Goal: Information Seeking & Learning: Learn about a topic

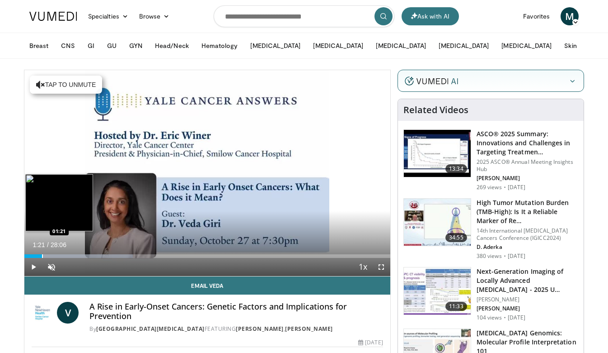
click at [42, 254] on div "Progress Bar" at bounding box center [42, 256] width 1 height 4
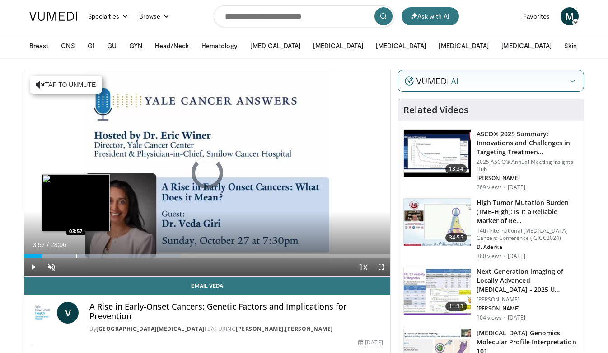
click at [76, 253] on div "Loaded : 42.70% 01:21 03:57" at bounding box center [207, 253] width 366 height 9
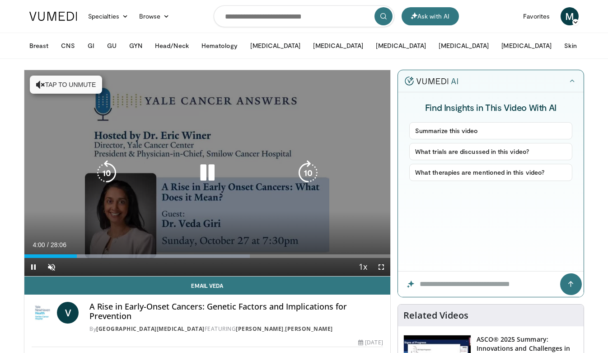
click at [205, 173] on icon "Video Player" at bounding box center [207, 172] width 25 height 25
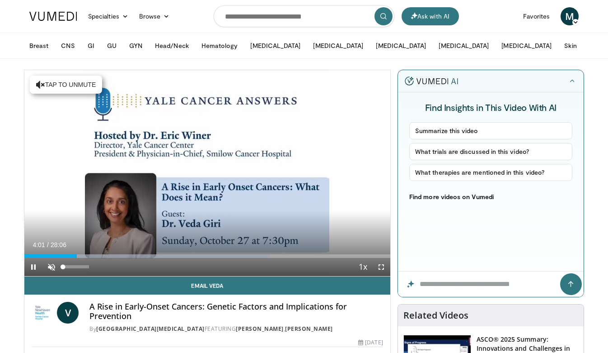
click at [51, 270] on span "Video Player" at bounding box center [51, 267] width 18 height 18
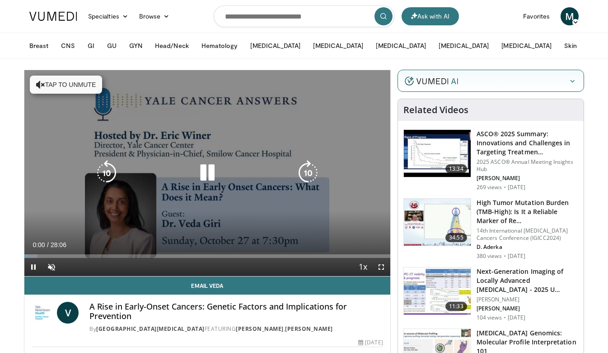
click at [76, 85] on button "Tap to unmute" at bounding box center [66, 84] width 72 height 18
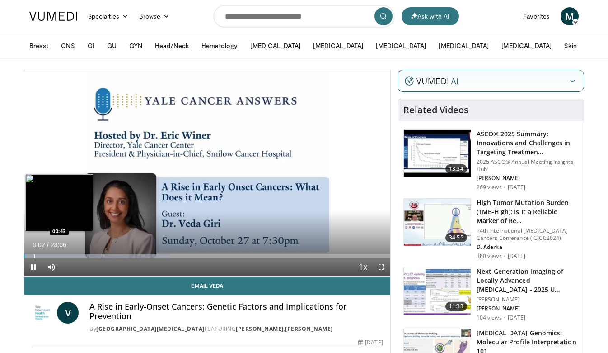
click at [34, 254] on div "Progress Bar" at bounding box center [34, 256] width 1 height 4
click at [66, 254] on div "Progress Bar" at bounding box center [66, 256] width 1 height 4
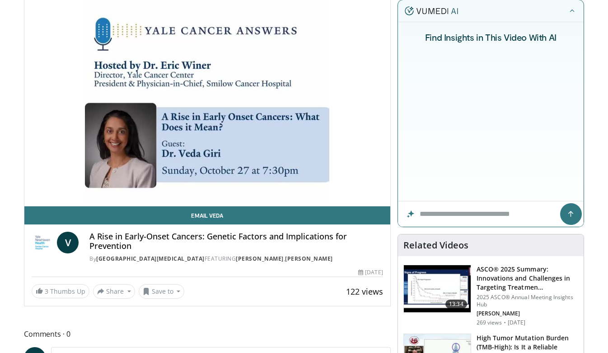
scroll to position [68, 0]
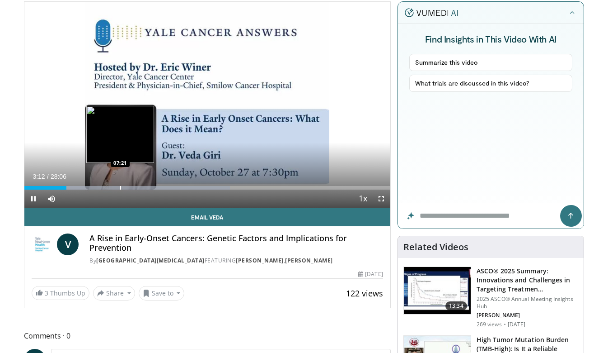
click at [121, 189] on div "Progress Bar" at bounding box center [120, 188] width 1 height 4
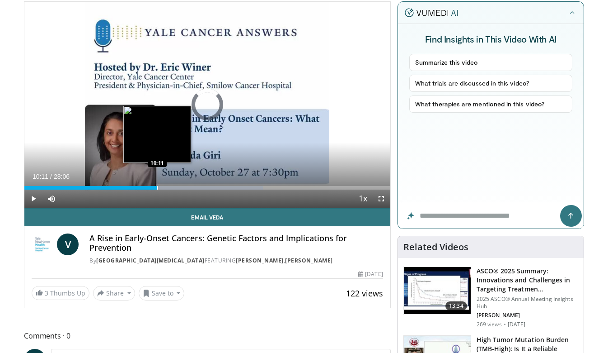
click at [157, 186] on div "Progress Bar" at bounding box center [157, 188] width 1 height 4
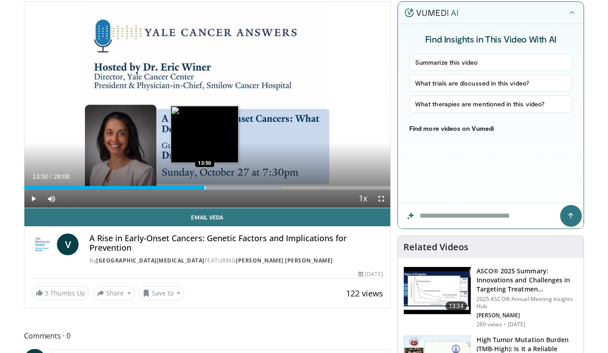
click at [205, 184] on div "Loaded : 70.57% 10:12 13:50" at bounding box center [207, 185] width 366 height 9
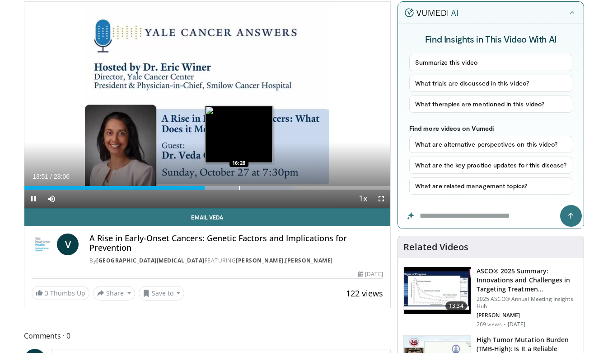
click at [240, 186] on div "Progress Bar" at bounding box center [239, 188] width 1 height 4
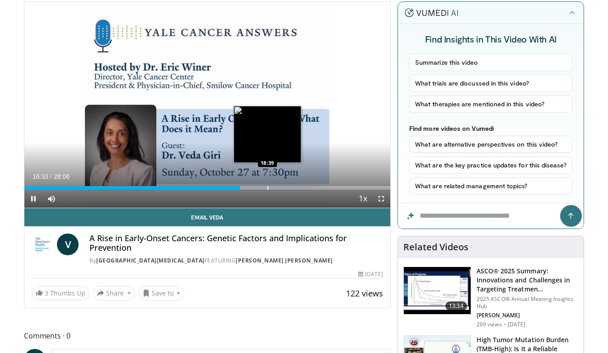
click at [268, 187] on div "Progress Bar" at bounding box center [268, 188] width 1 height 4
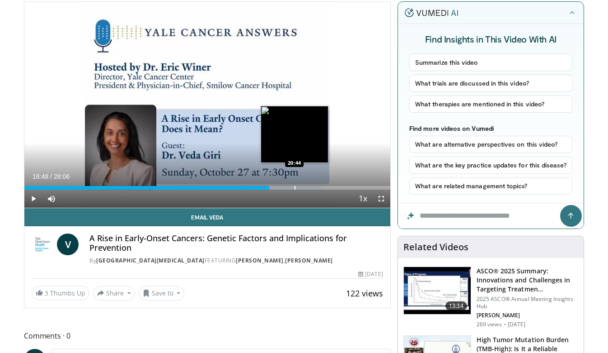
click at [295, 187] on div "Progress Bar" at bounding box center [295, 188] width 1 height 4
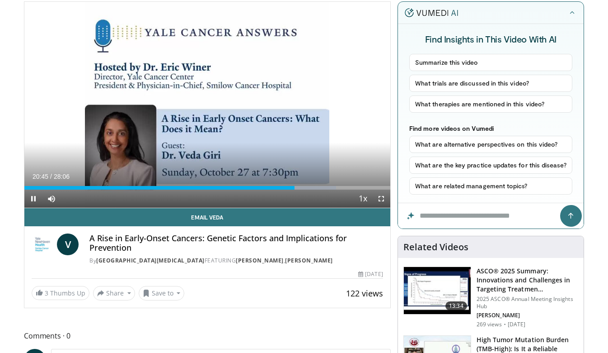
click at [333, 190] on div "Current Time 20:45 / Duration 28:06 Pause Skip Backward Skip Forward Mute 0% Lo…" at bounding box center [207, 198] width 366 height 18
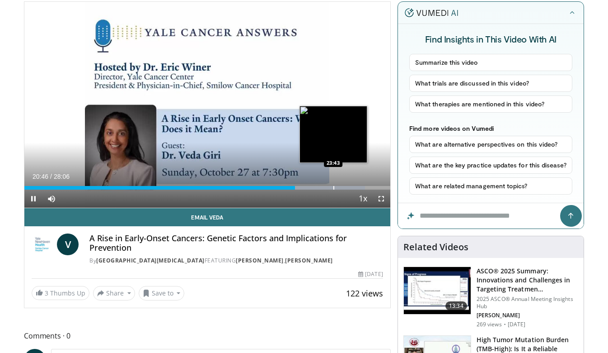
click at [334, 184] on div "Loaded : 93.11% 20:47 23:43" at bounding box center [207, 185] width 366 height 9
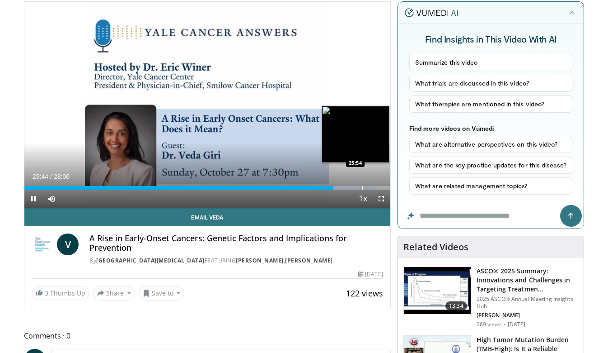
click at [362, 186] on div "Progress Bar" at bounding box center [362, 188] width 1 height 4
click at [381, 187] on div "Progress Bar" at bounding box center [381, 188] width 1 height 4
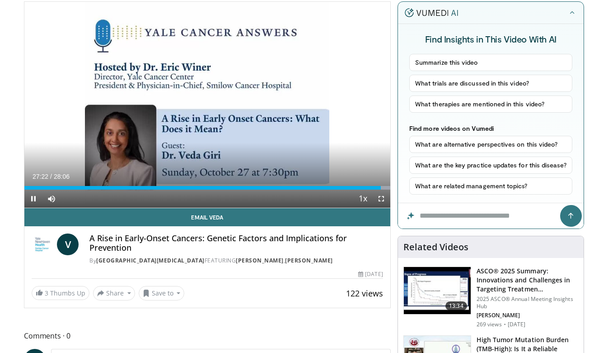
click at [184, 189] on div "Current Time 27:22 / Duration 28:06 Pause Skip Backward Skip Forward Mute 0% Lo…" at bounding box center [207, 198] width 366 height 18
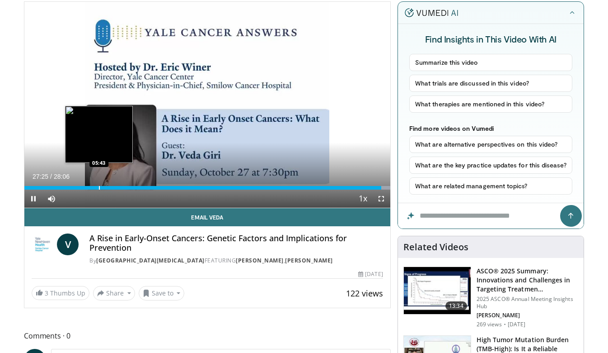
click at [99, 184] on div "Loaded : 99.99% 27:25 05:43" at bounding box center [207, 185] width 366 height 9
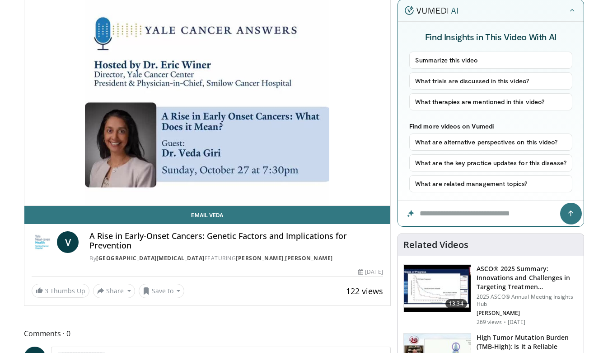
scroll to position [59, 0]
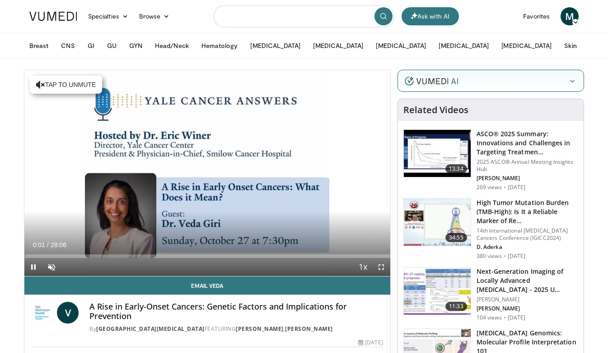
click at [302, 21] on input "Search topics, interventions" at bounding box center [304, 16] width 181 height 22
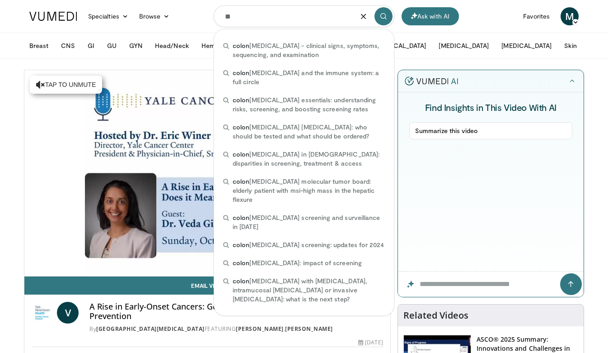
type input "*"
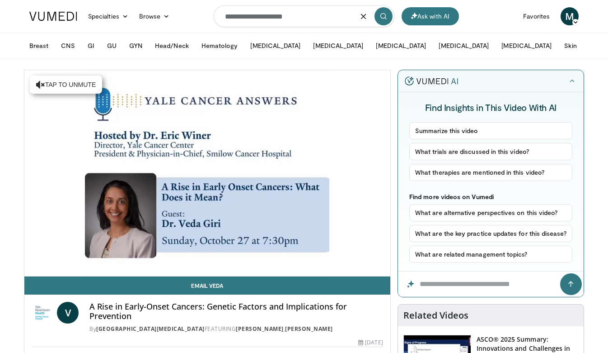
type input "**********"
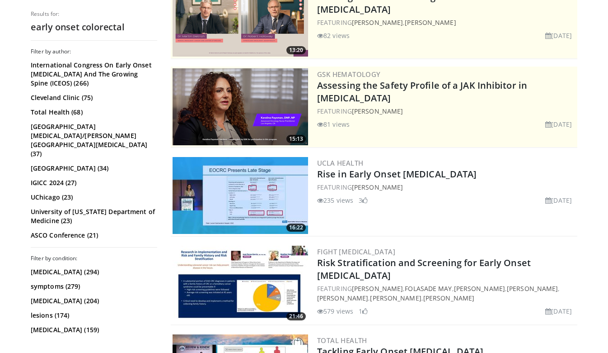
scroll to position [132, 0]
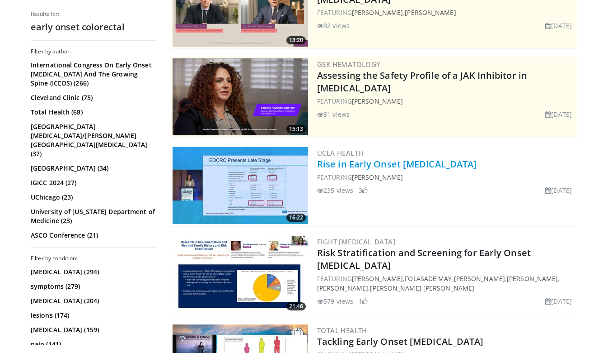
click at [380, 166] on link "Rise in Early Onset [MEDICAL_DATA]" at bounding box center [397, 164] width 160 height 12
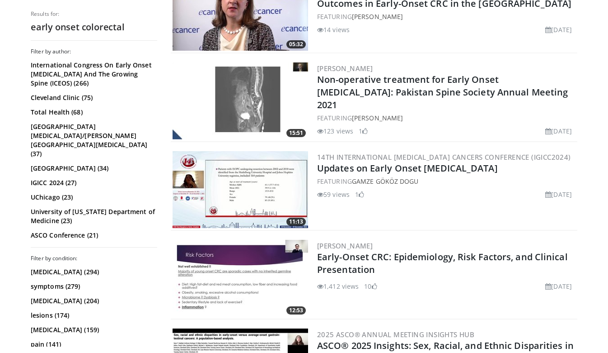
scroll to position [1186, 0]
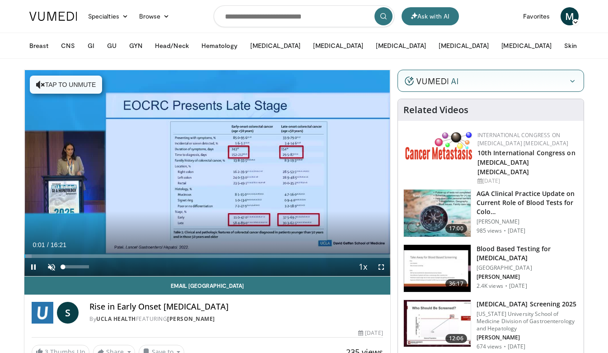
click at [48, 271] on span "Video Player" at bounding box center [51, 267] width 18 height 18
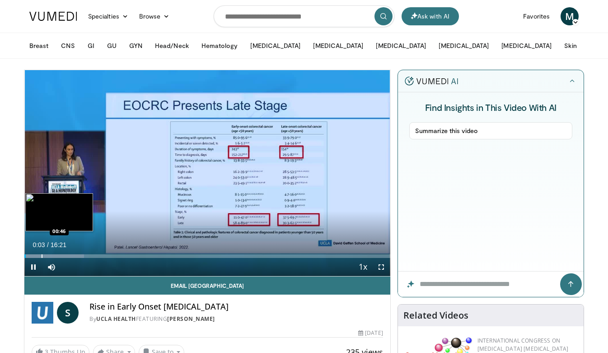
click at [42, 256] on div "Progress Bar" at bounding box center [42, 256] width 1 height 4
click at [61, 254] on div "Progress Bar" at bounding box center [60, 256] width 1 height 4
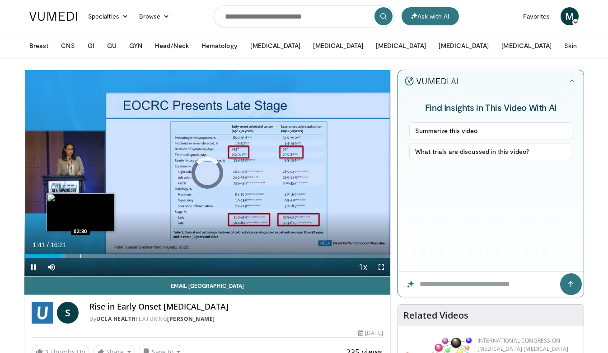
click at [80, 255] on div "Progress Bar" at bounding box center [80, 256] width 1 height 4
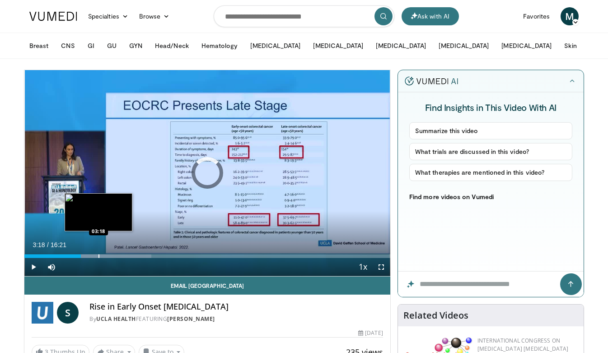
click at [99, 256] on div "Progress Bar" at bounding box center [99, 256] width 1 height 4
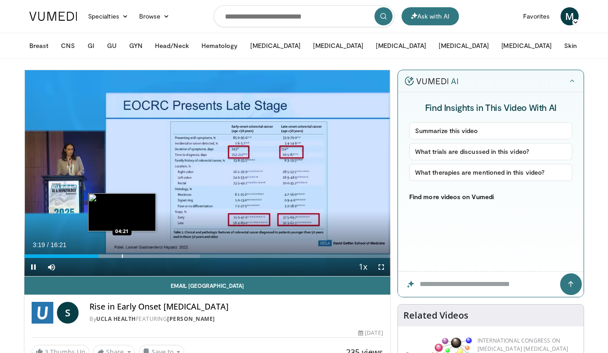
click at [122, 256] on div "Progress Bar" at bounding box center [122, 256] width 1 height 4
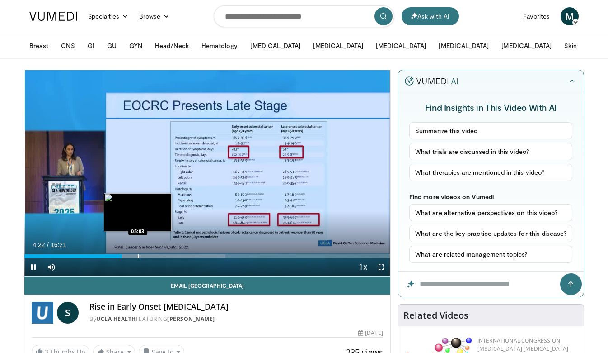
click at [139, 255] on div "Progress Bar" at bounding box center [138, 256] width 1 height 4
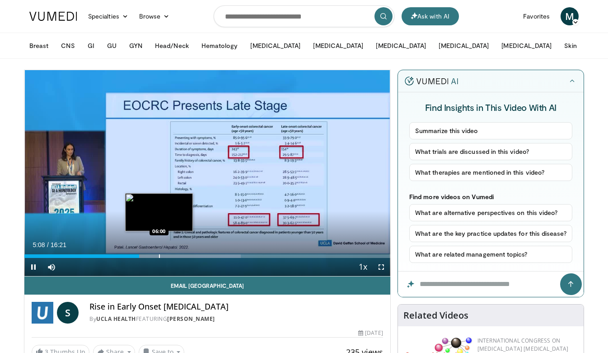
click at [159, 255] on div "Progress Bar" at bounding box center [159, 256] width 1 height 4
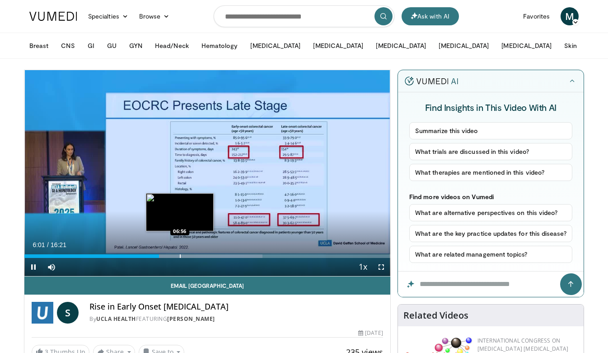
click at [180, 254] on div "Progress Bar" at bounding box center [180, 256] width 1 height 4
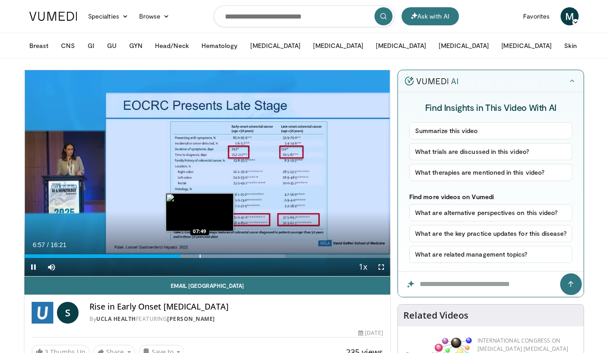
click at [200, 253] on div "Loaded : 71.24% 06:57 07:49" at bounding box center [207, 253] width 366 height 9
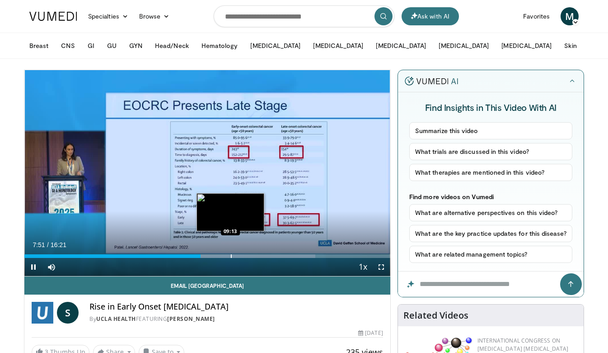
click at [230, 254] on div "Progress Bar" at bounding box center [186, 256] width 257 height 4
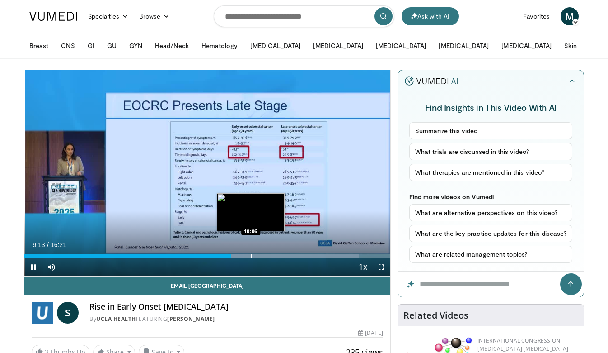
click at [251, 255] on div "Progress Bar" at bounding box center [251, 256] width 1 height 4
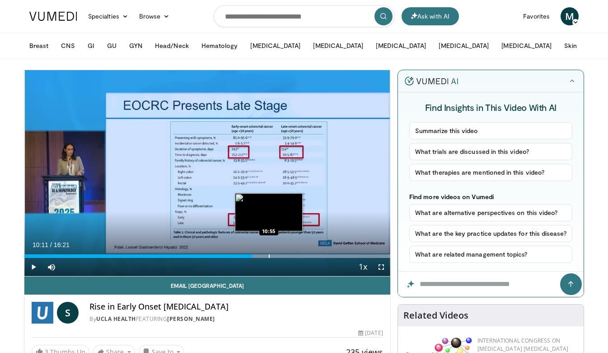
click at [269, 255] on div "Progress Bar" at bounding box center [269, 256] width 1 height 4
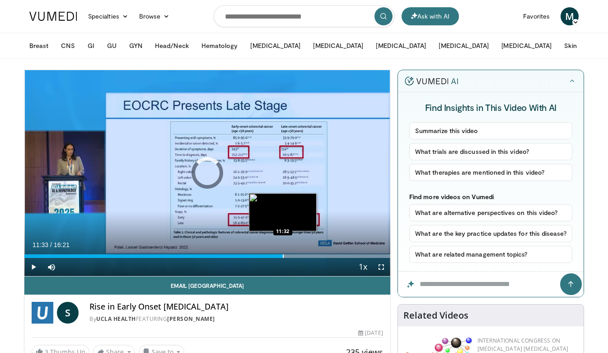
click at [283, 255] on div "Progress Bar" at bounding box center [283, 256] width 1 height 4
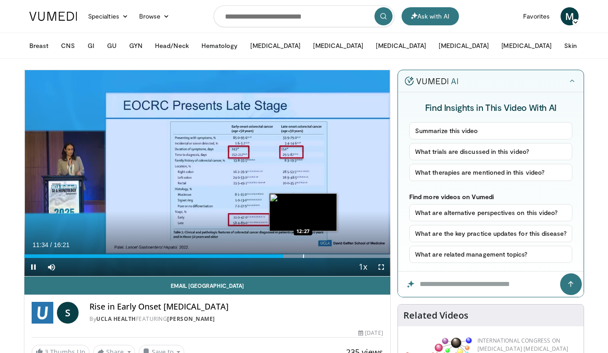
click at [303, 253] on div "Loaded : 99.96% 11:34 12:27" at bounding box center [207, 253] width 366 height 9
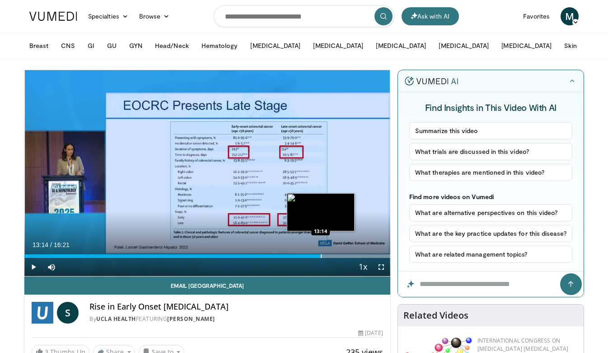
click at [321, 257] on div "Progress Bar" at bounding box center [321, 256] width 1 height 4
click at [333, 256] on div "Progress Bar" at bounding box center [333, 256] width 1 height 4
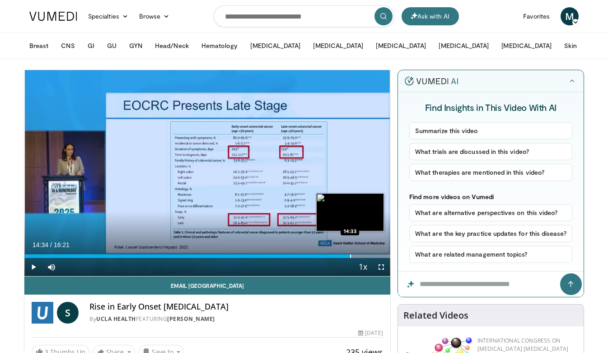
click at [351, 254] on div "Progress Bar" at bounding box center [350, 256] width 1 height 4
click at [363, 255] on div "Progress Bar" at bounding box center [363, 256] width 1 height 4
click at [373, 255] on div "Progress Bar" at bounding box center [373, 256] width 1 height 4
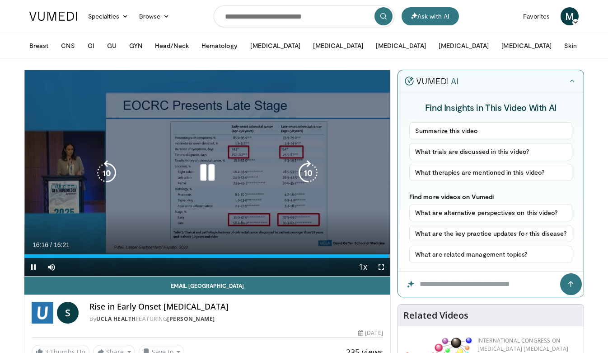
click at [206, 176] on icon "Video Player" at bounding box center [207, 172] width 25 height 25
